Goal: Information Seeking & Learning: Learn about a topic

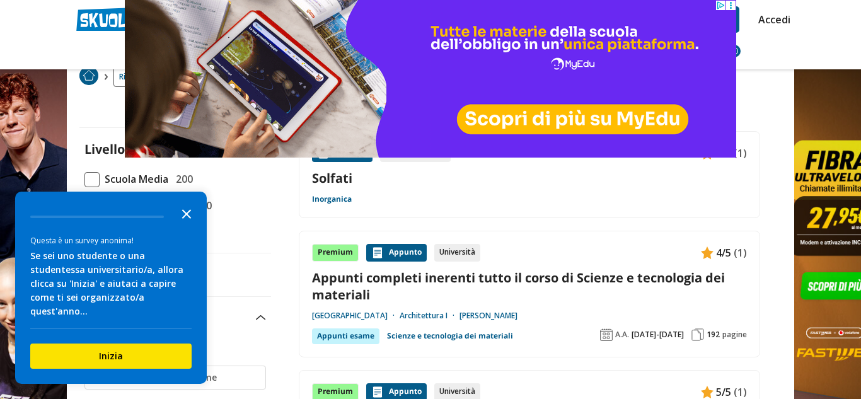
click at [190, 219] on polygon "Close the survey" at bounding box center [186, 213] width 9 height 9
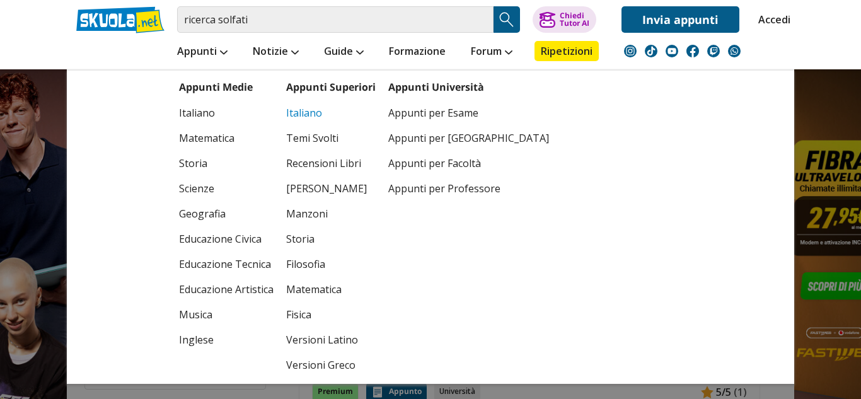
click at [295, 113] on link "Italiano" at bounding box center [331, 112] width 90 height 25
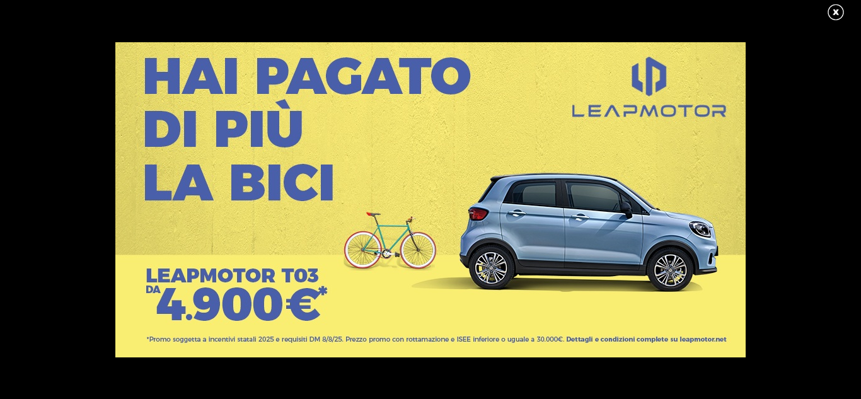
click at [836, 11] on link at bounding box center [842, 12] width 32 height 19
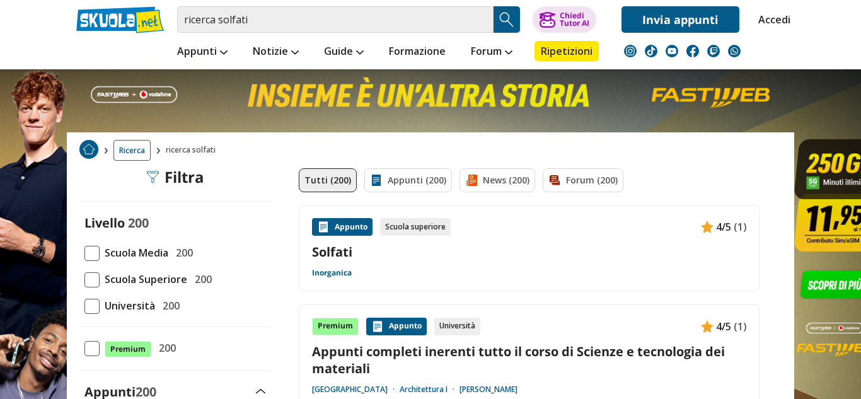
click at [332, 228] on div "Appunto" at bounding box center [342, 227] width 61 height 18
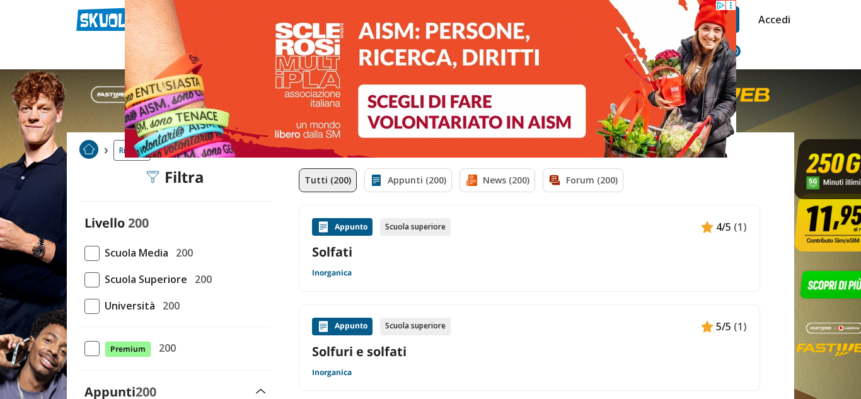
click at [333, 218] on div "Appunto" at bounding box center [342, 227] width 61 height 18
